Goal: Task Accomplishment & Management: Manage account settings

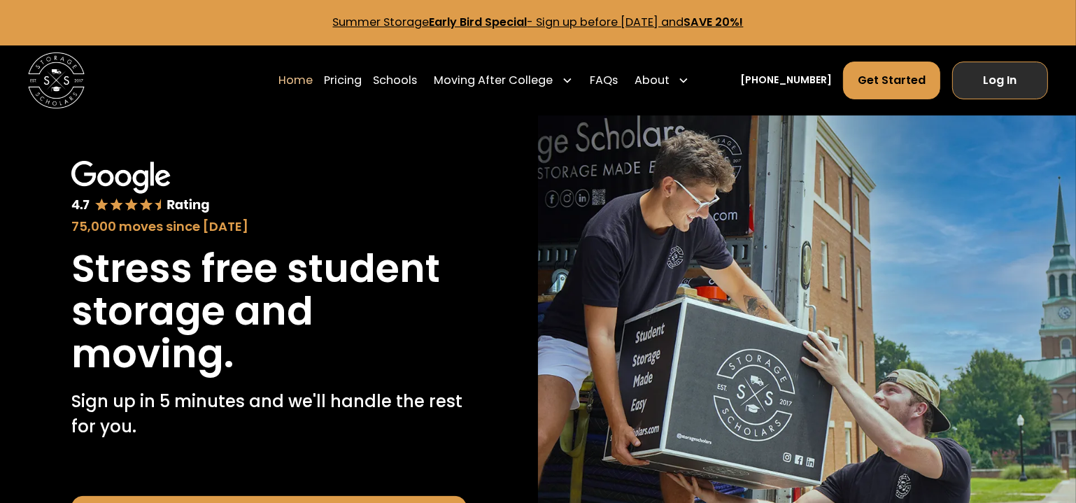
click at [1015, 78] on link "Log In" at bounding box center [1000, 81] width 96 height 38
click at [997, 70] on link "Log In" at bounding box center [1000, 81] width 96 height 38
